Goal: Task Accomplishment & Management: Use online tool/utility

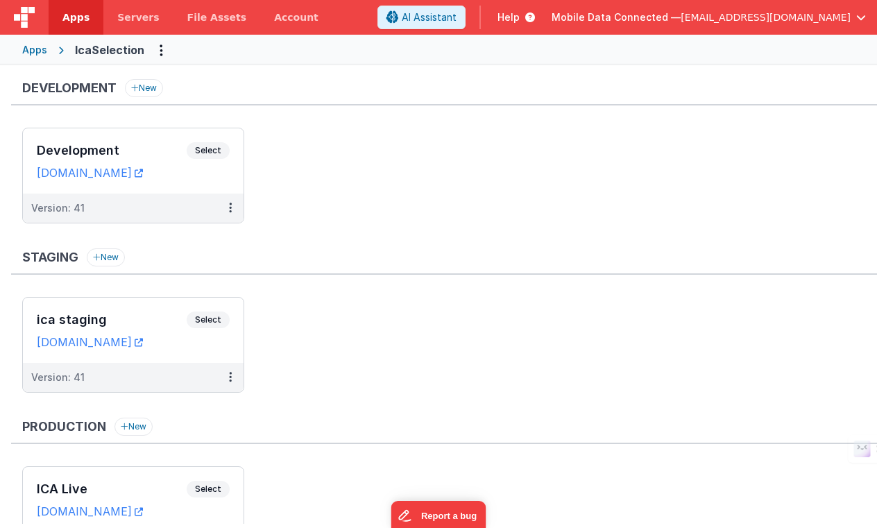
click at [37, 51] on div "Apps" at bounding box center [34, 50] width 25 height 14
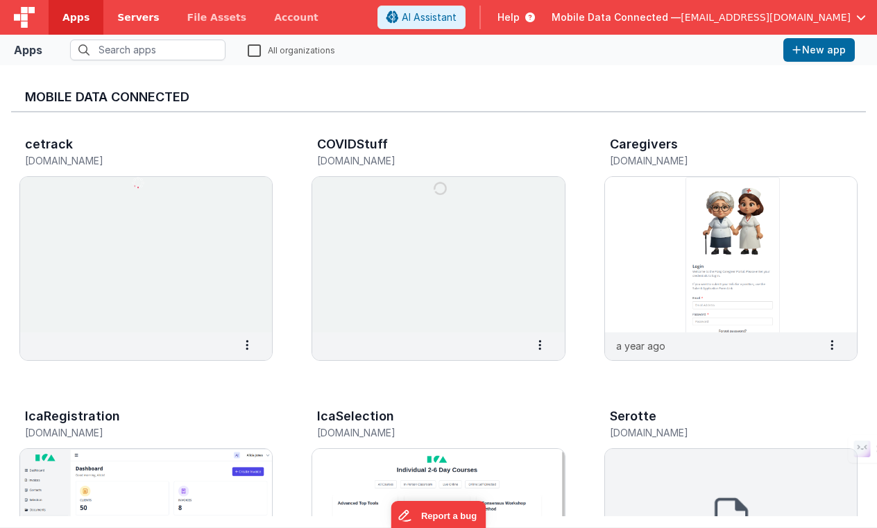
click at [131, 17] on span "Servers" at bounding box center [138, 17] width 42 height 14
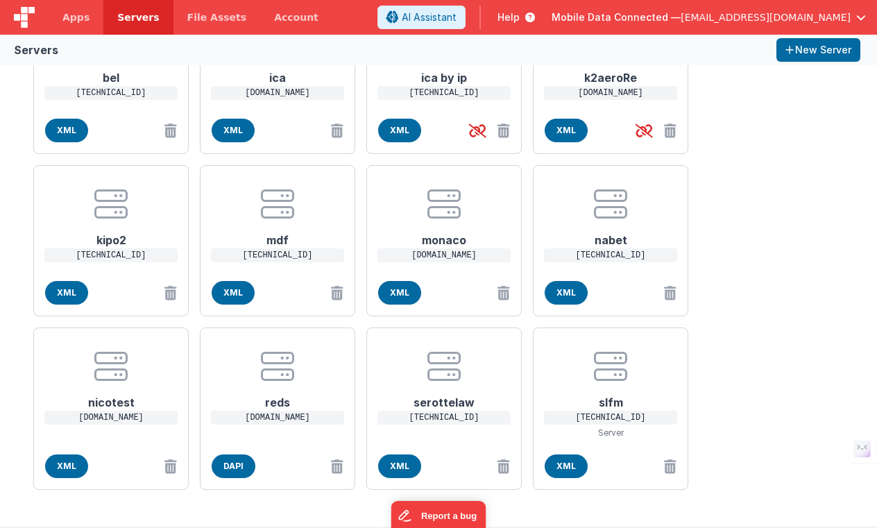
scroll to position [115, 0]
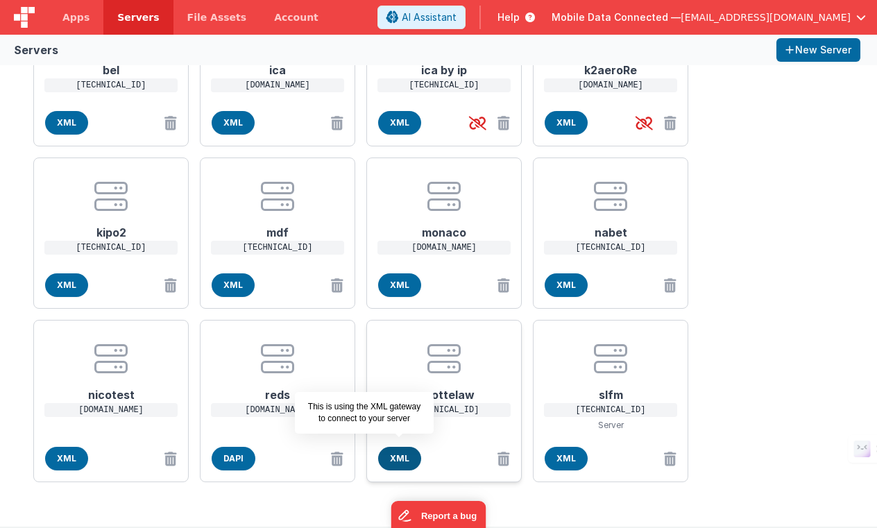
click at [403, 447] on span "XML" at bounding box center [399, 459] width 43 height 24
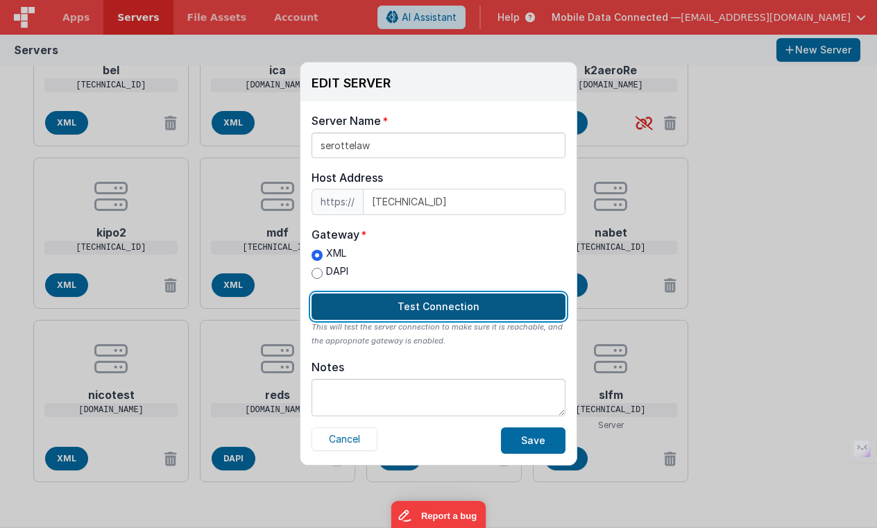
click at [451, 312] on button "Test Connection" at bounding box center [439, 307] width 254 height 26
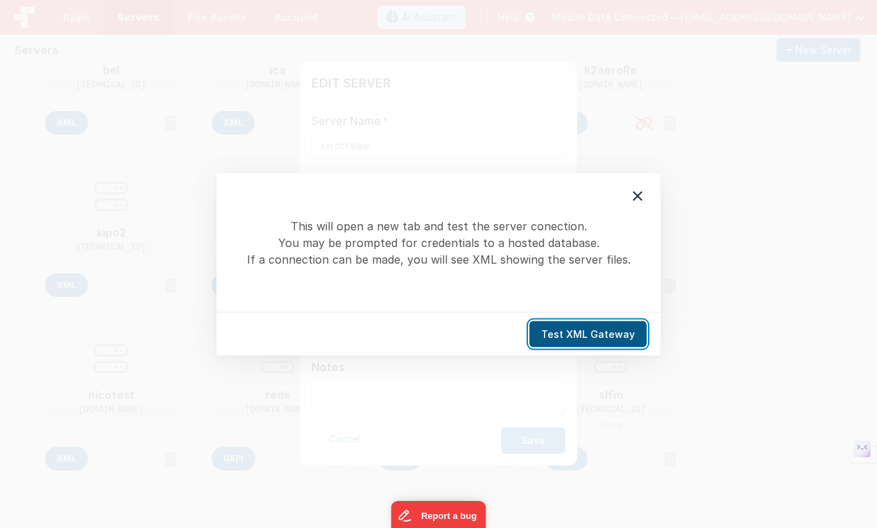
click at [587, 330] on button "Test XML Gateway" at bounding box center [588, 334] width 117 height 26
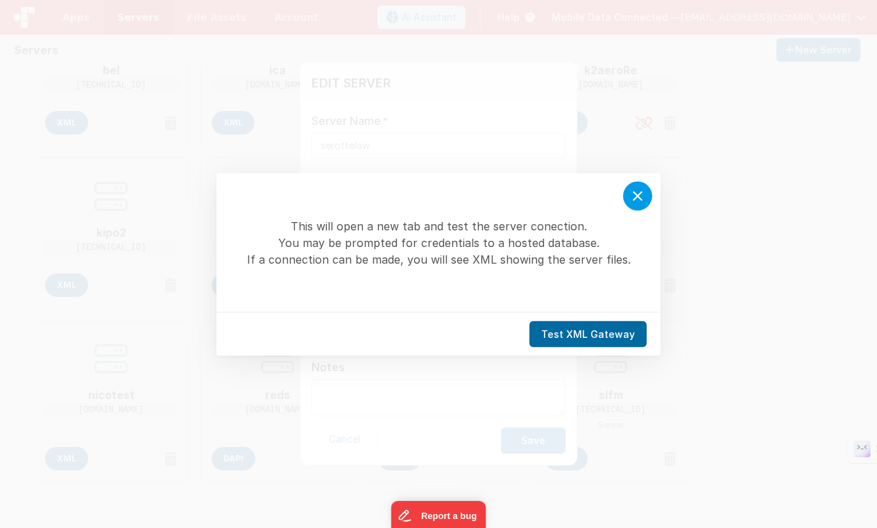
click at [638, 194] on icon at bounding box center [638, 195] width 17 height 17
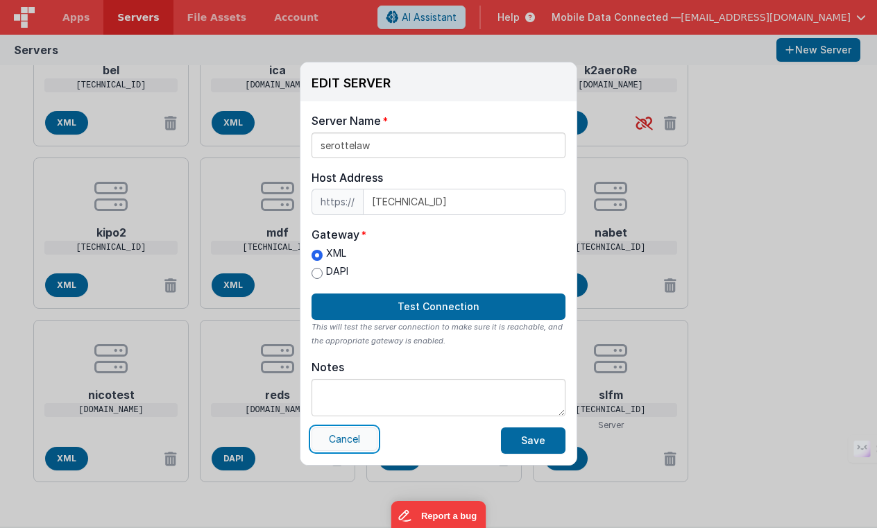
click at [355, 439] on button "Cancel" at bounding box center [345, 440] width 66 height 24
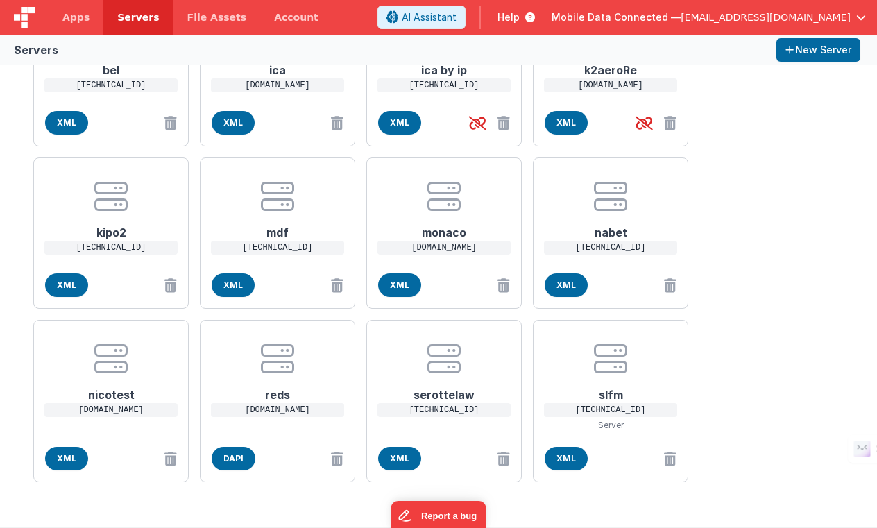
click at [758, 342] on div "bel [TECHNICAL_ID] XML ica [DOMAIN_NAME] XML ica by ip [TECHNICAL_ID] XML k2aer…" at bounding box center [439, 239] width 822 height 498
